Goal: Transaction & Acquisition: Purchase product/service

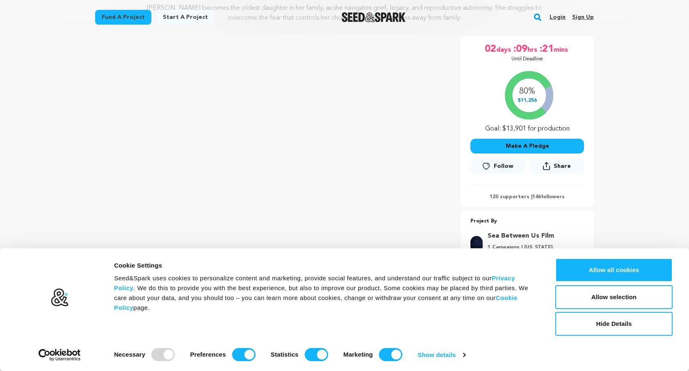
scroll to position [123, 0]
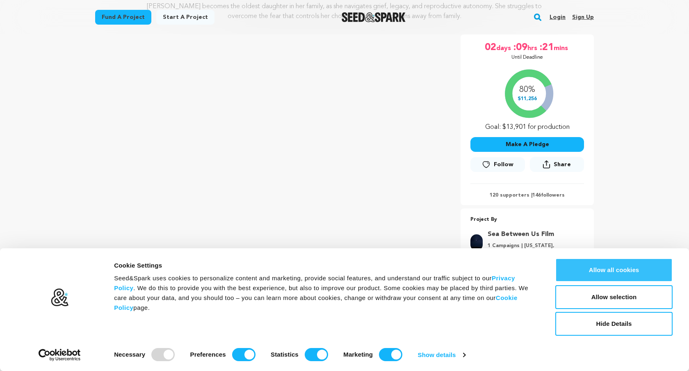
click at [587, 274] on button "Allow all cookies" at bounding box center [614, 270] width 117 height 24
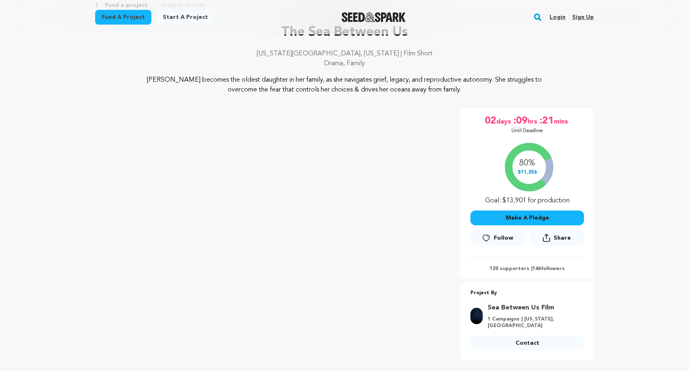
scroll to position [41, 0]
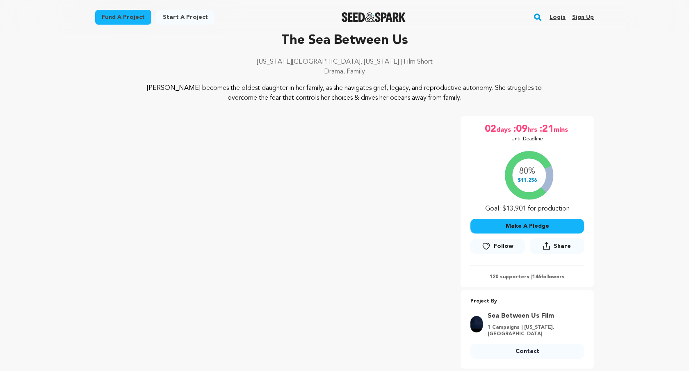
click at [568, 227] on button "Make A Pledge" at bounding box center [528, 226] width 114 height 15
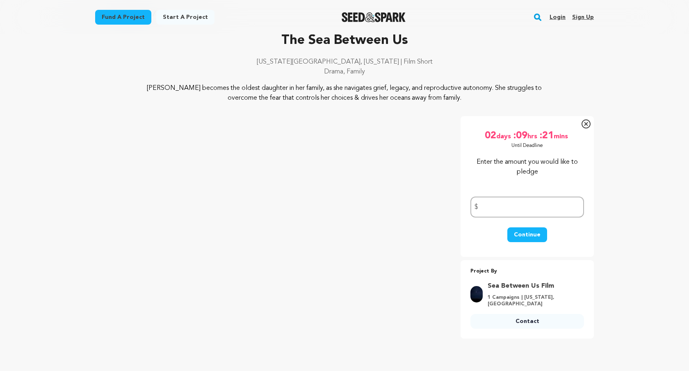
click at [586, 126] on icon at bounding box center [586, 123] width 9 height 9
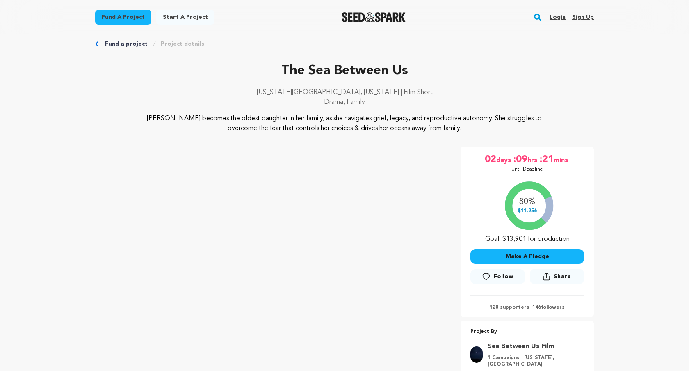
scroll to position [0, 0]
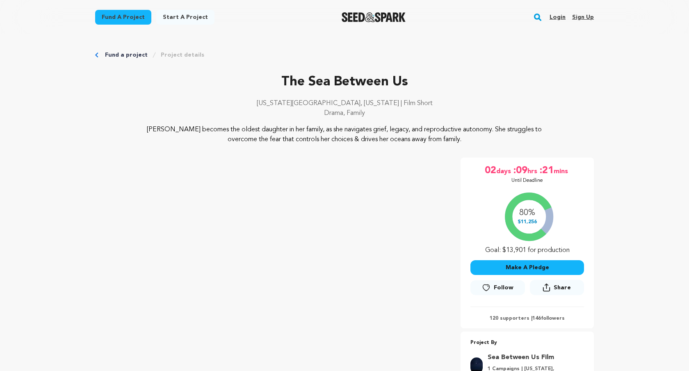
click at [477, 268] on button "Make A Pledge" at bounding box center [528, 267] width 114 height 15
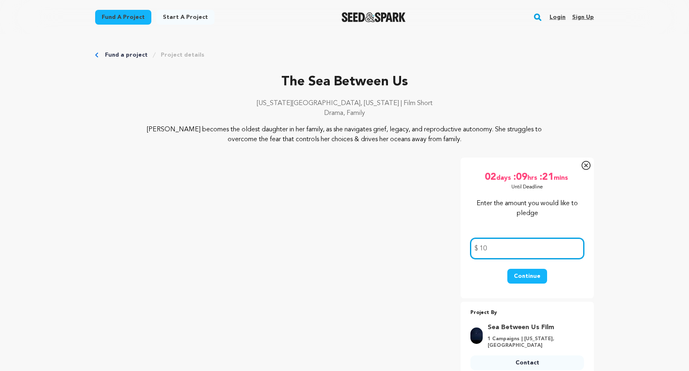
type input "10"
click at [525, 275] on button "Continue" at bounding box center [528, 276] width 40 height 15
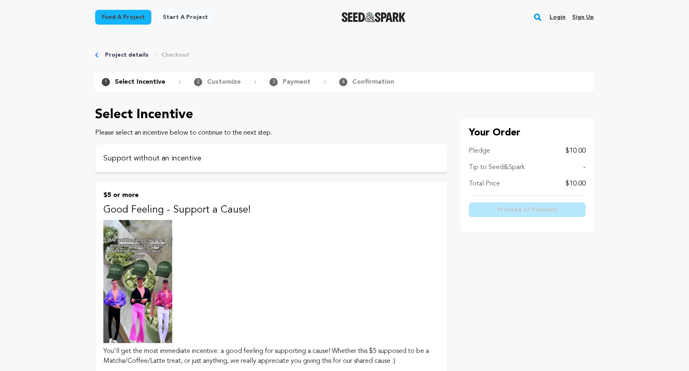
click at [96, 55] on icon "Breadcrumb" at bounding box center [96, 55] width 3 height 5
click at [110, 55] on link "Project details" at bounding box center [127, 55] width 44 height 8
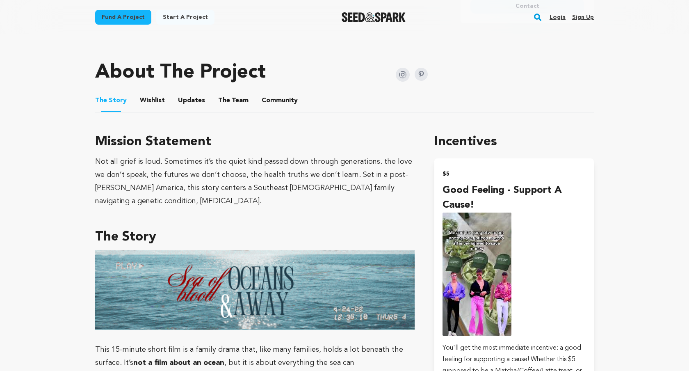
scroll to position [399, 0]
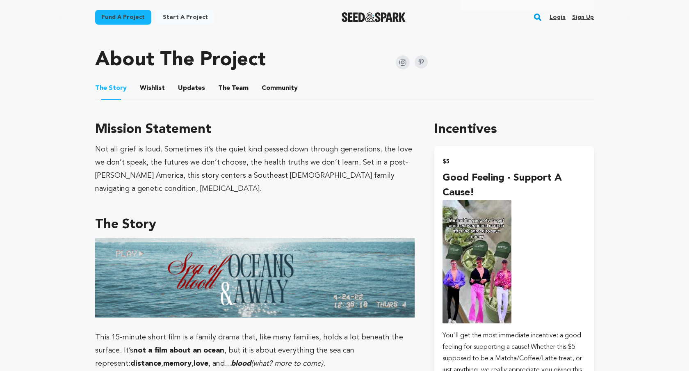
click at [152, 86] on button "Wishlist" at bounding box center [153, 90] width 20 height 20
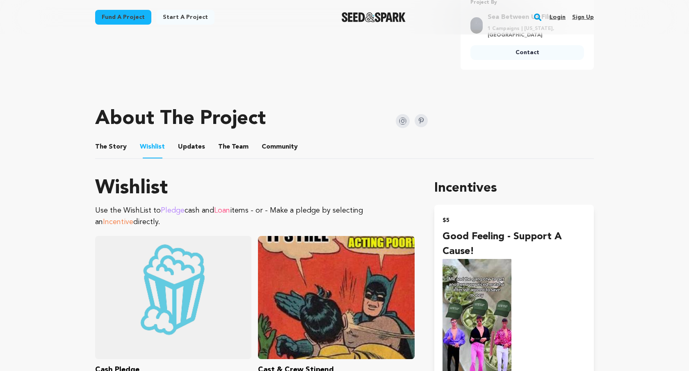
scroll to position [340, 0]
click at [186, 149] on button "Updates" at bounding box center [192, 149] width 20 height 20
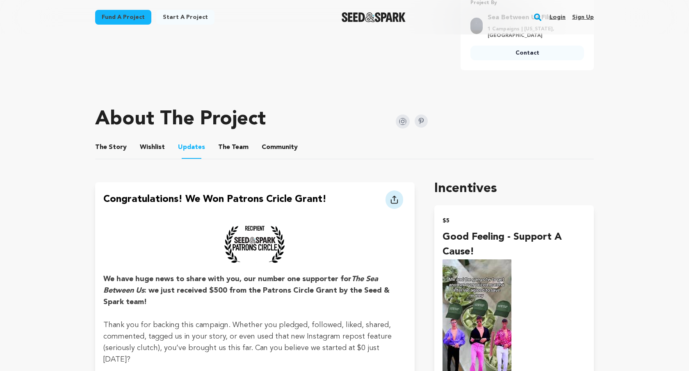
click at [225, 150] on button "The Team" at bounding box center [234, 149] width 20 height 20
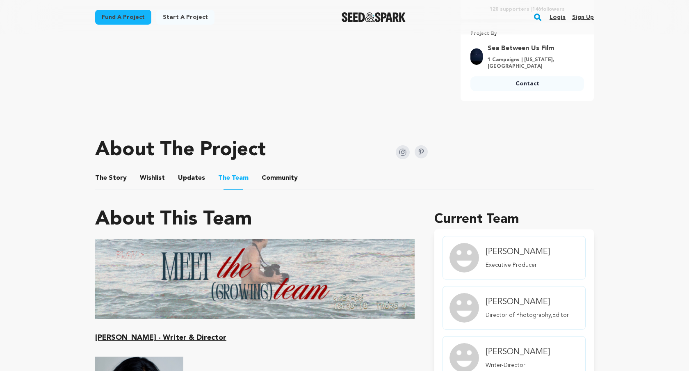
scroll to position [310, 0]
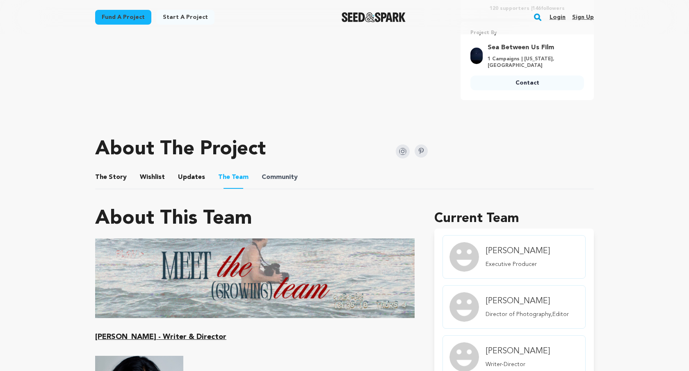
click at [263, 179] on span "Community" at bounding box center [280, 177] width 36 height 10
click at [263, 183] on li "Community Community" at bounding box center [280, 177] width 36 height 23
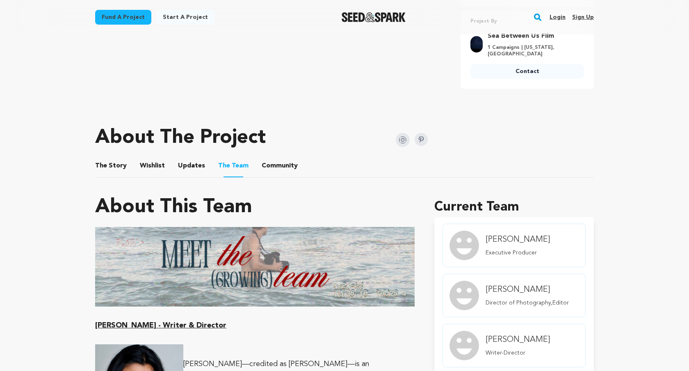
scroll to position [327, 0]
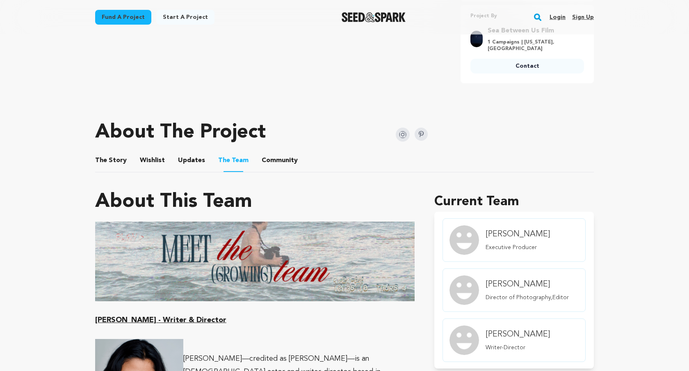
click at [271, 160] on button "Community" at bounding box center [280, 162] width 20 height 20
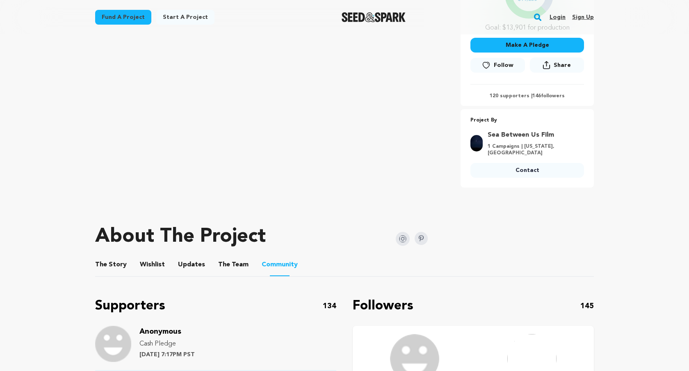
scroll to position [231, 0]
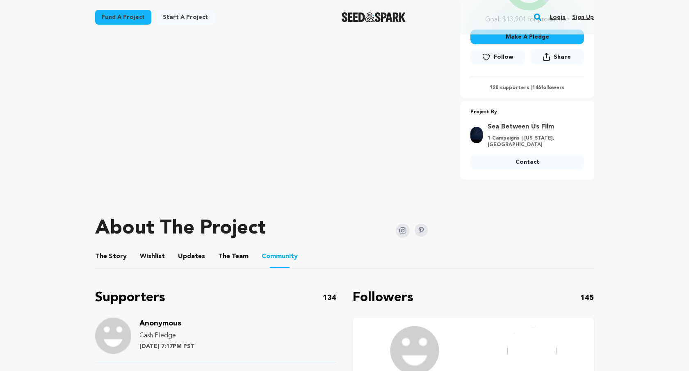
click at [121, 262] on li "The Story The Story" at bounding box center [111, 256] width 32 height 23
click at [119, 256] on button "The Story" at bounding box center [111, 258] width 20 height 20
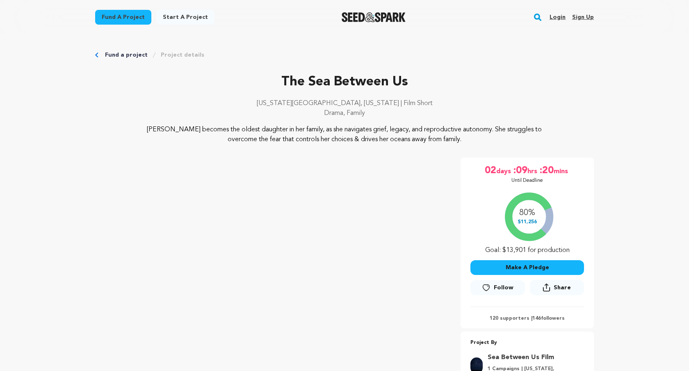
click at [168, 53] on link "Project details" at bounding box center [183, 55] width 44 height 8
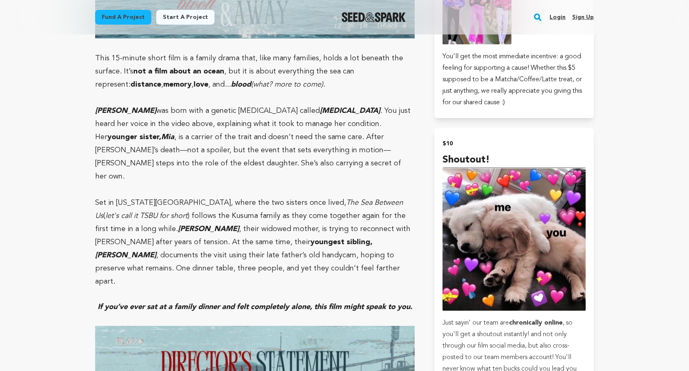
scroll to position [683, 0]
